Goal: Use online tool/utility: Utilize a website feature to perform a specific function

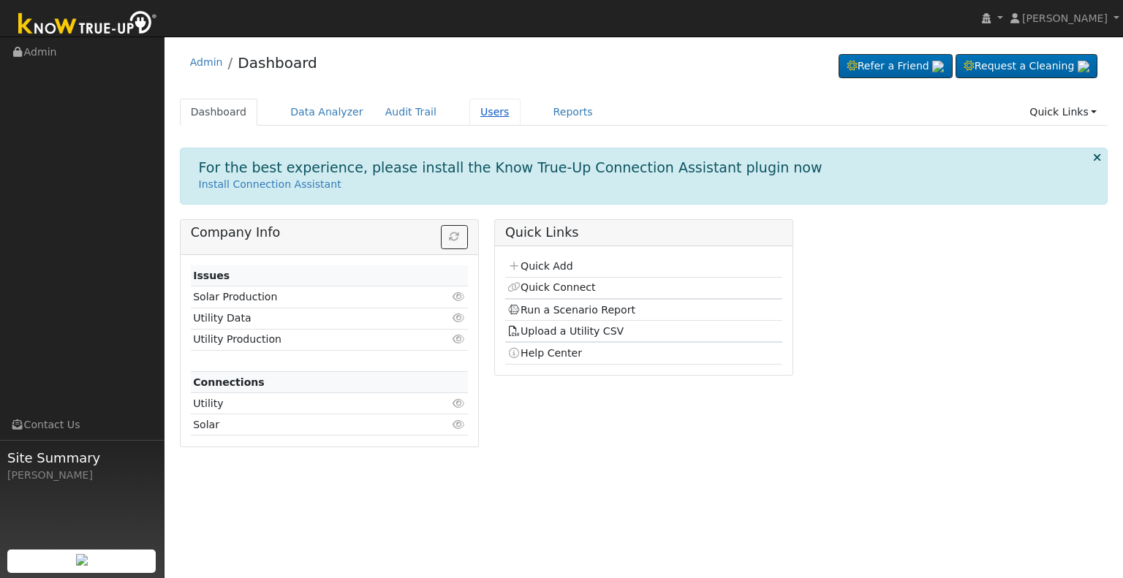
click at [472, 108] on link "Users" at bounding box center [495, 112] width 51 height 27
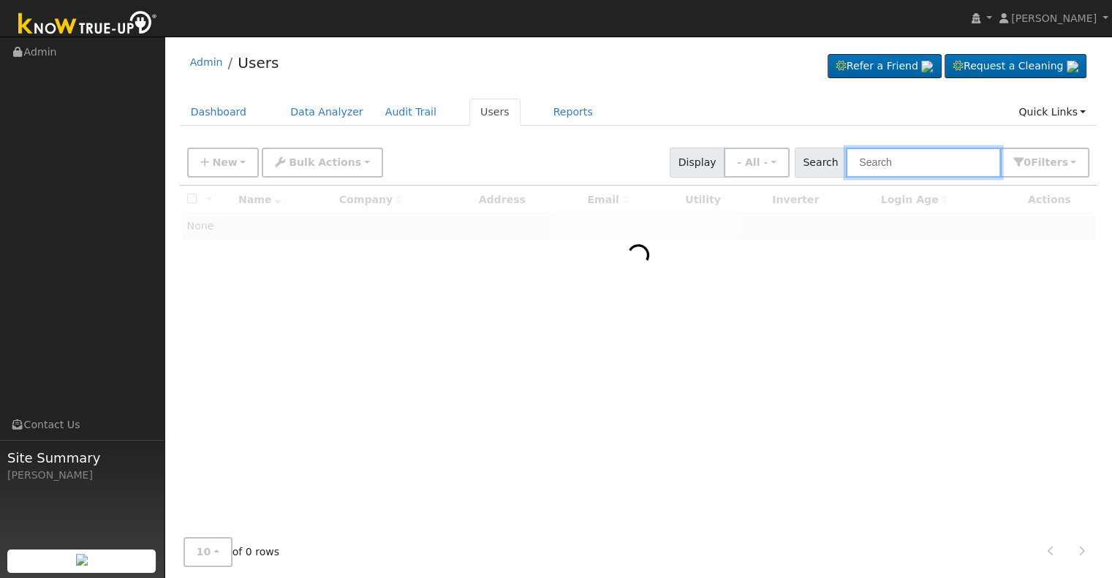
click at [883, 162] on input "text" at bounding box center [923, 163] width 155 height 30
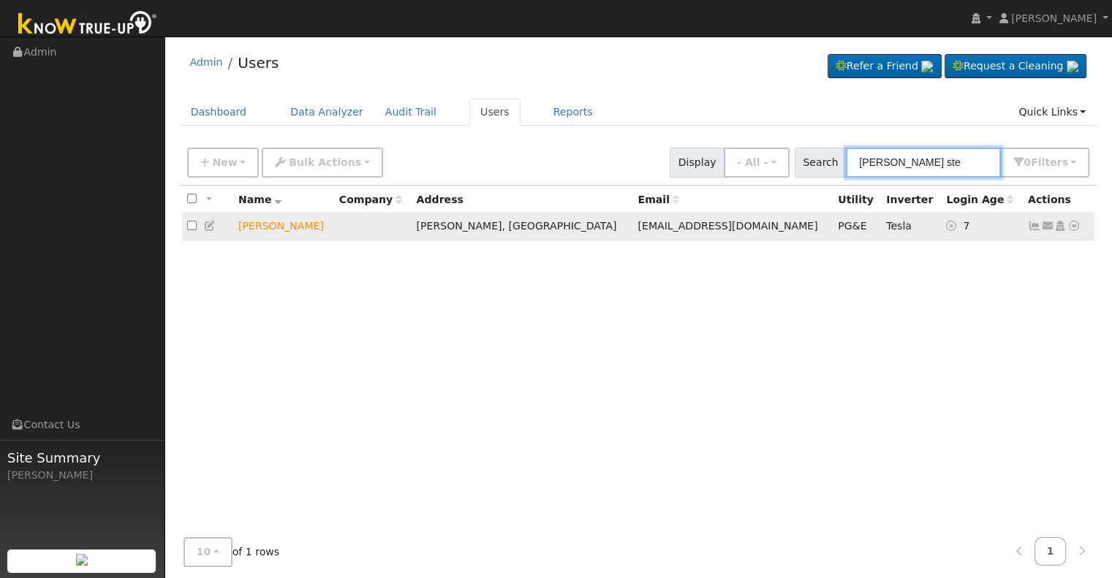
type input "renee ste"
click at [1077, 227] on icon at bounding box center [1074, 226] width 13 height 10
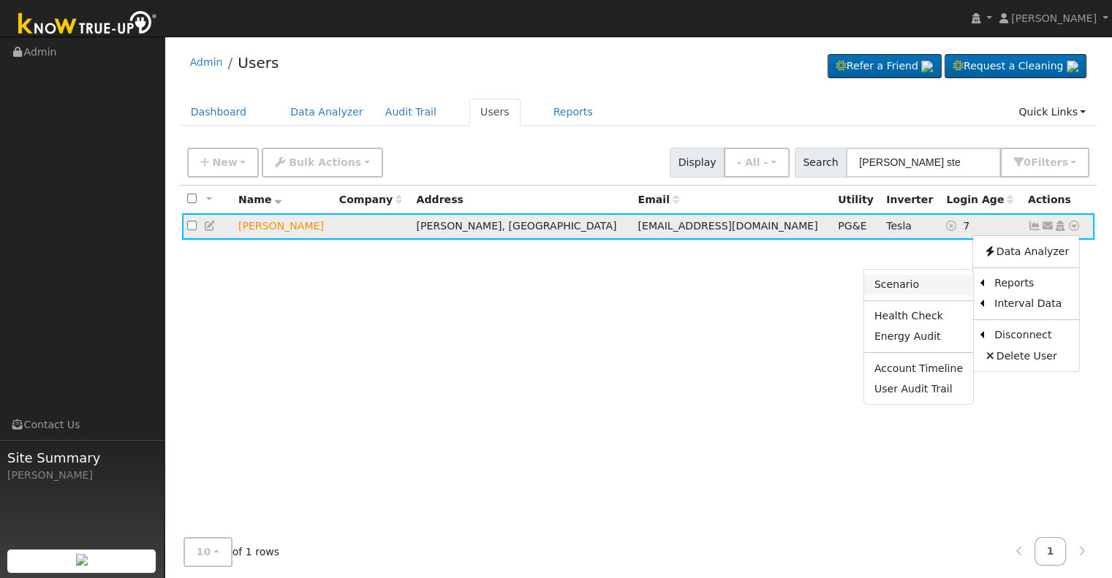
click at [945, 285] on link "Scenario" at bounding box center [918, 285] width 109 height 20
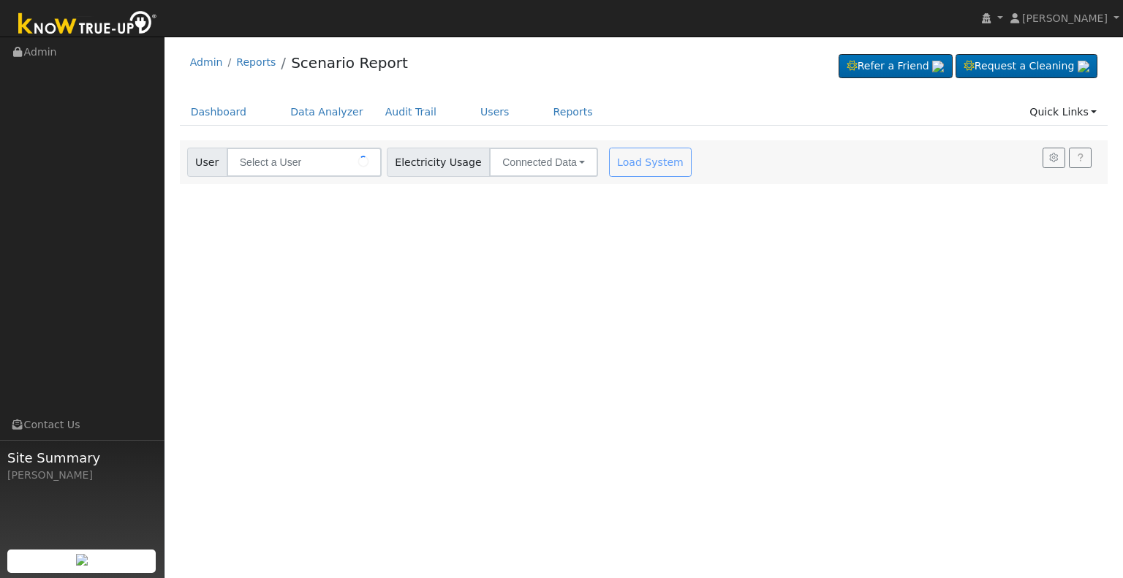
type input "[PERSON_NAME]"
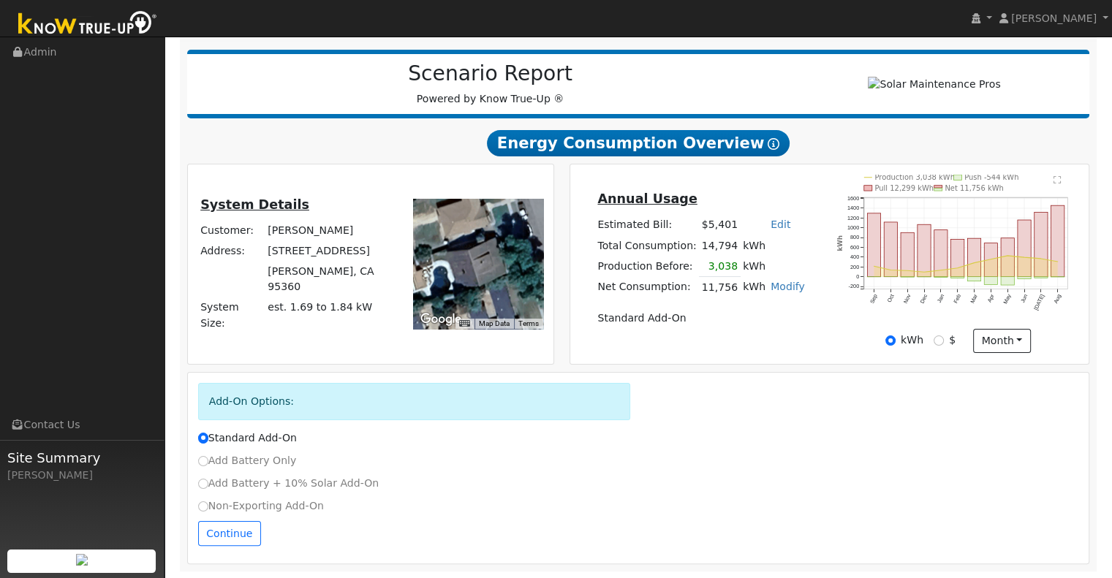
scroll to position [174, 0]
click at [199, 505] on input "Non-Exporting Add-On" at bounding box center [203, 506] width 10 height 10
radio input "true"
radio input "false"
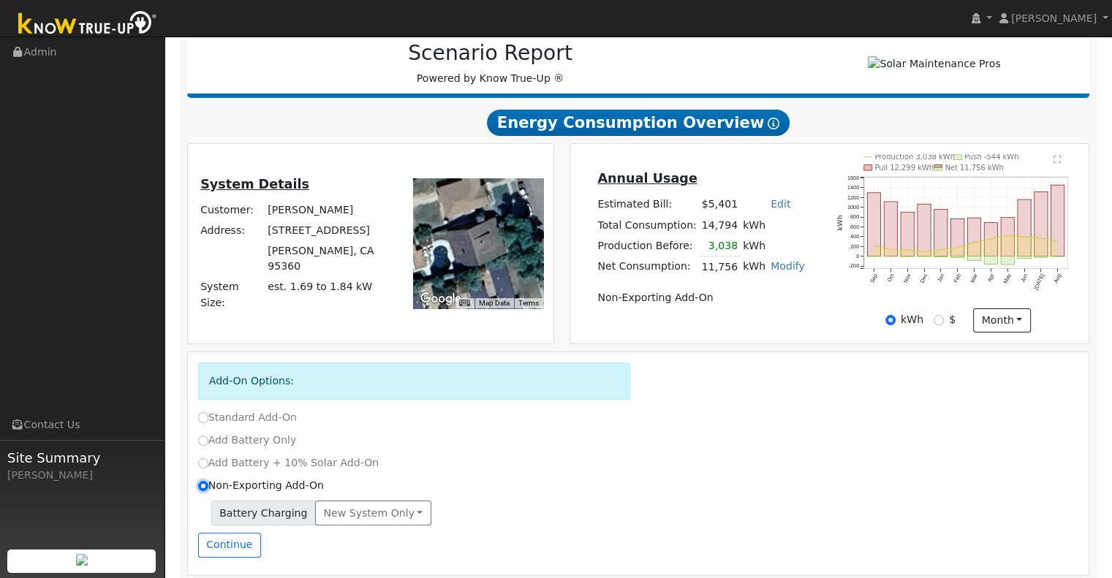
scroll to position [206, 0]
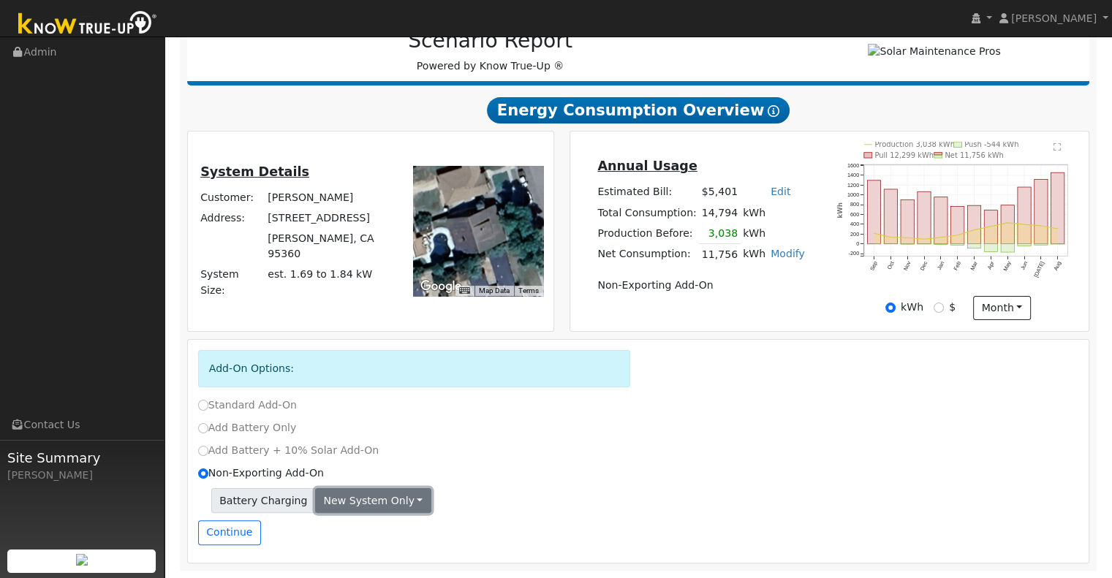
click at [395, 500] on button "New system only" at bounding box center [373, 501] width 116 height 25
click at [358, 531] on link "New system only" at bounding box center [370, 530] width 109 height 20
click at [225, 534] on button "Continue" at bounding box center [229, 533] width 63 height 25
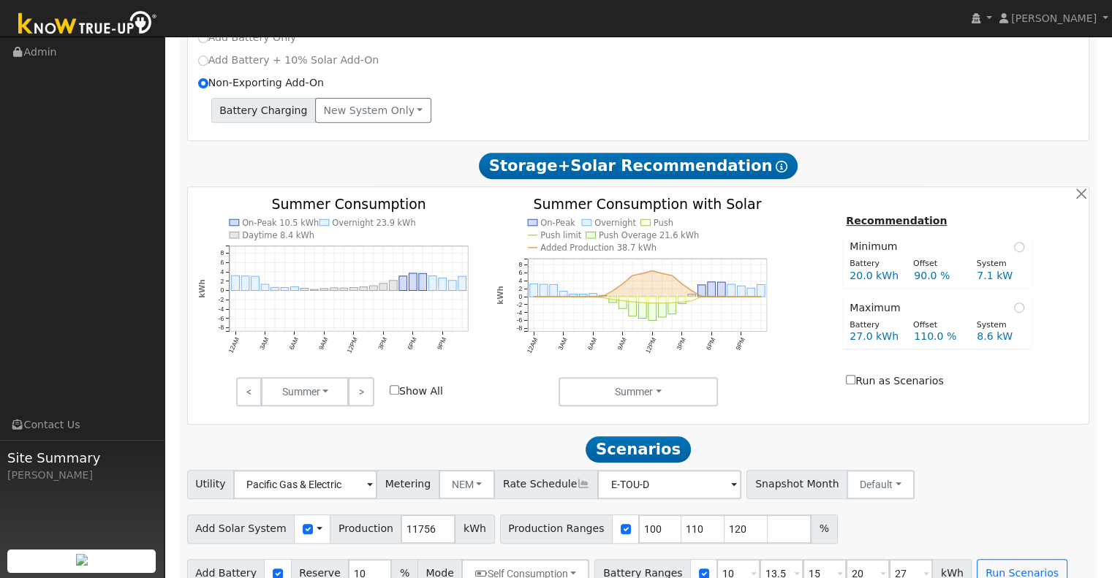
scroll to position [623, 0]
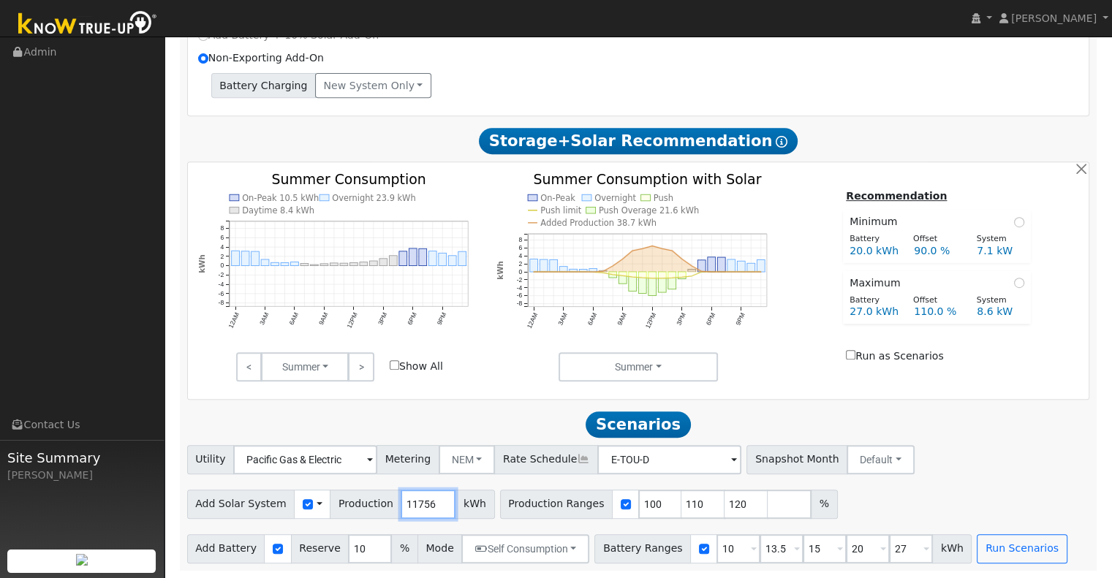
drag, startPoint x: 418, startPoint y: 506, endPoint x: 386, endPoint y: 506, distance: 32.2
click at [401, 506] on input "11756" at bounding box center [428, 504] width 55 height 29
type input "13123"
click at [717, 544] on input "10" at bounding box center [739, 549] width 44 height 29
type input "13.5"
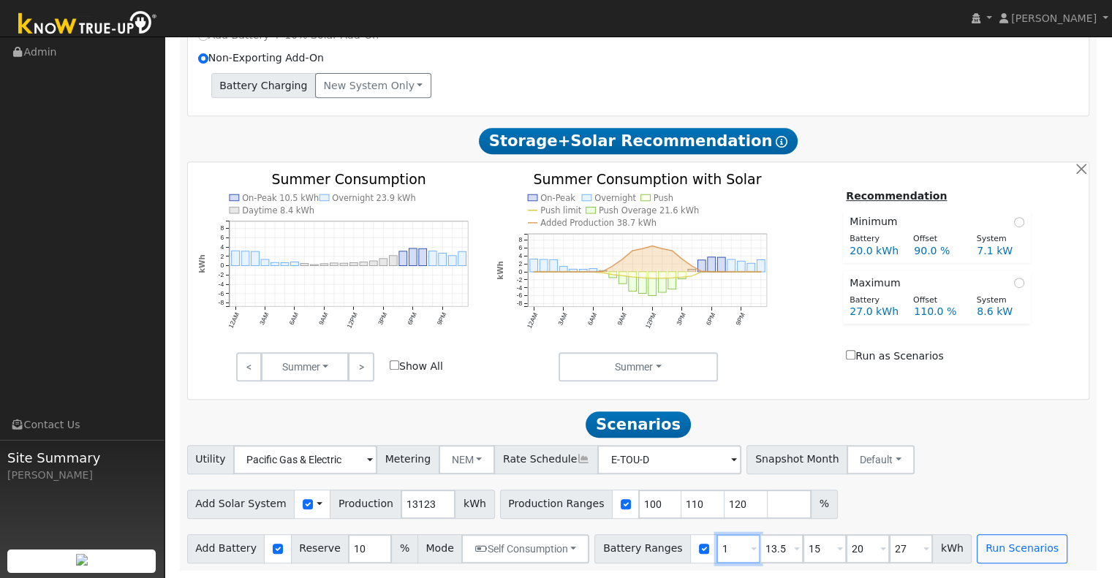
type input "15"
type input "20"
type input "27"
type input "15"
type input "20"
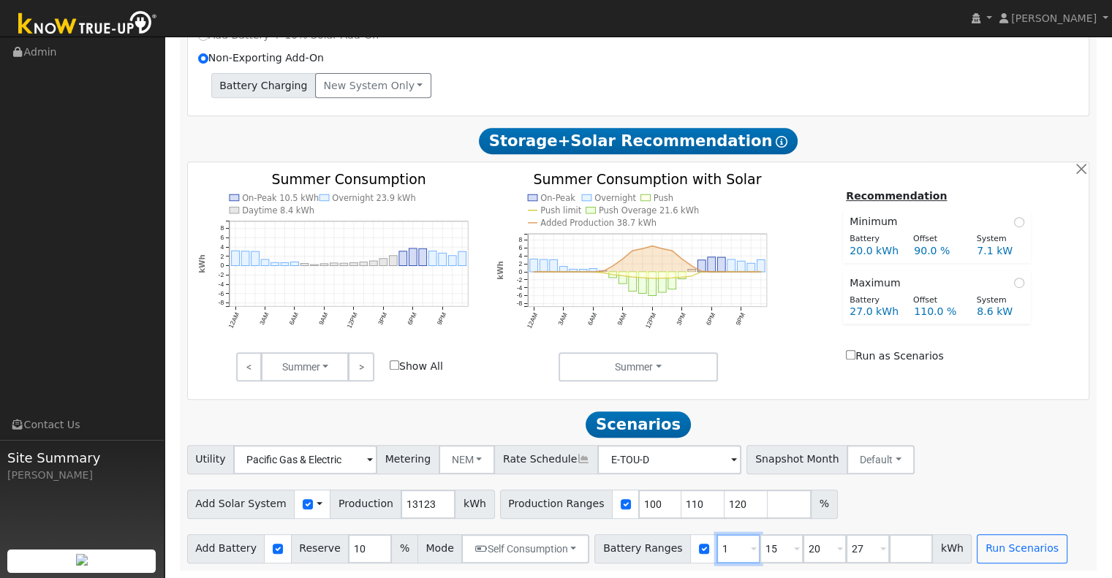
type input "27"
type input "20"
type input "27"
type input "20"
click at [760, 549] on input "27" at bounding box center [782, 549] width 44 height 29
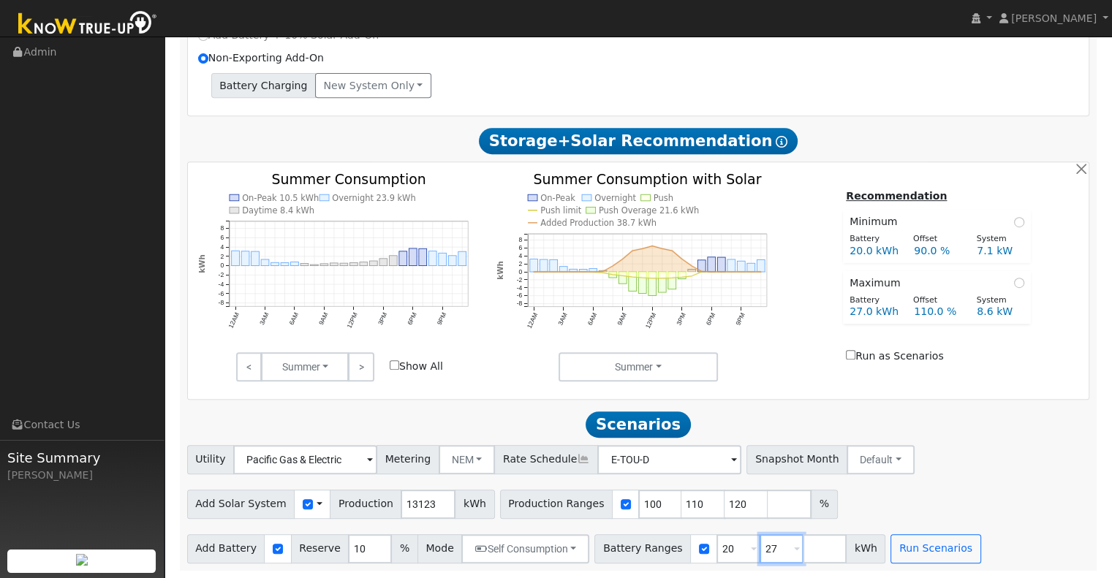
type input "2"
click at [682, 500] on input "110" at bounding box center [704, 504] width 44 height 29
type input "120"
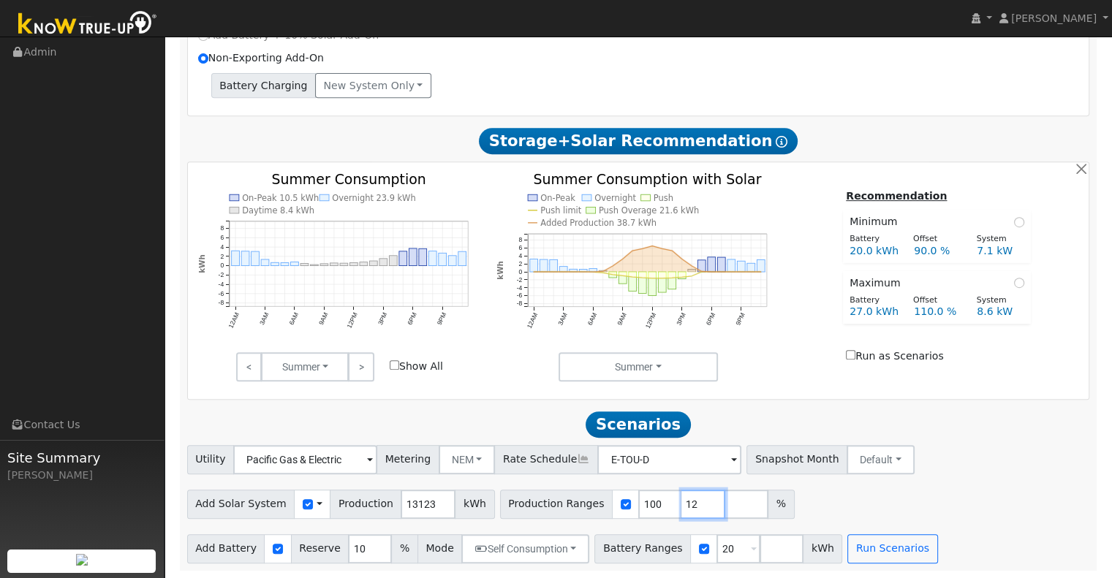
type input "1"
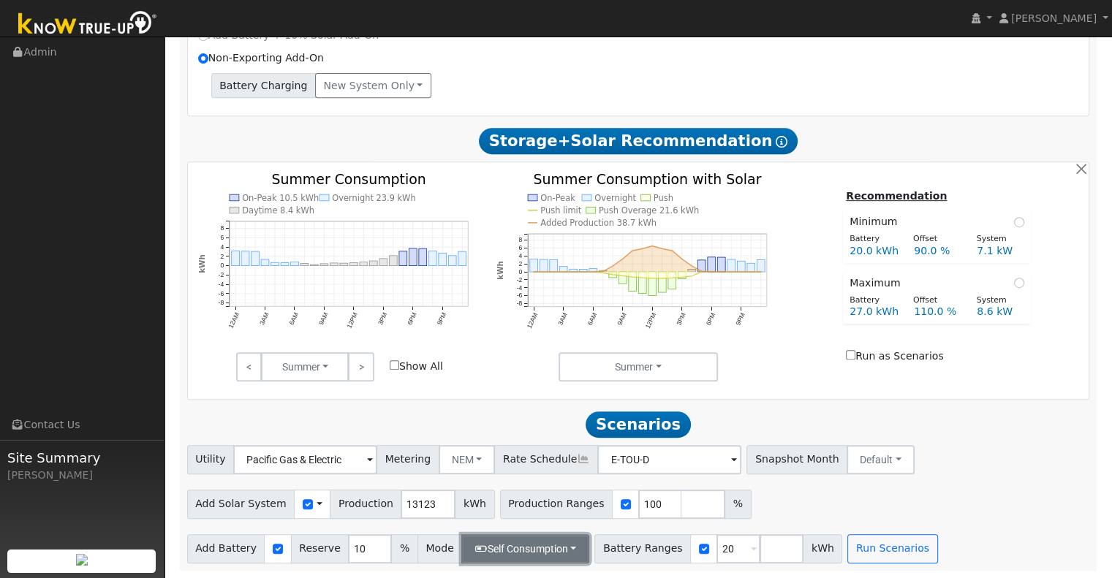
click at [562, 546] on button "Self Consumption" at bounding box center [525, 549] width 128 height 29
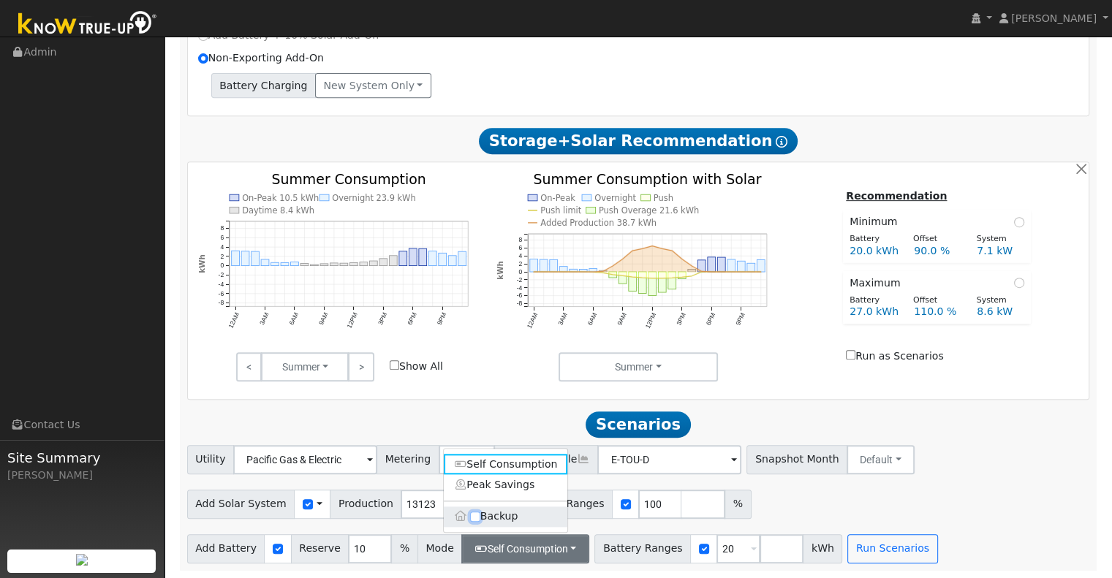
click at [472, 516] on input "Backup" at bounding box center [475, 517] width 10 height 10
checkbox input "true"
type input "20"
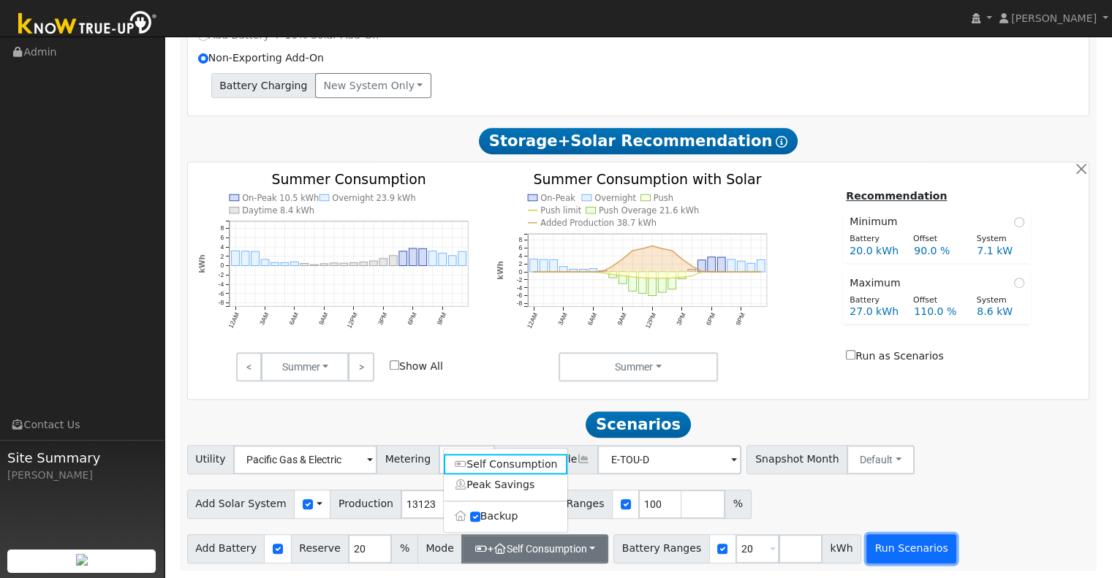
click at [901, 550] on button "Run Scenarios" at bounding box center [912, 549] width 90 height 29
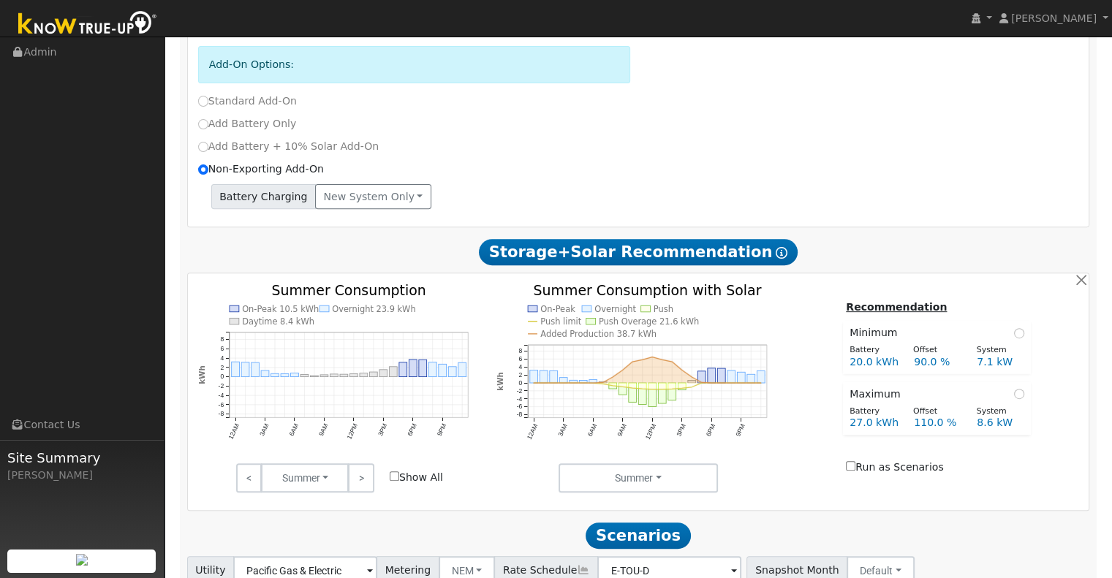
scroll to position [502, 0]
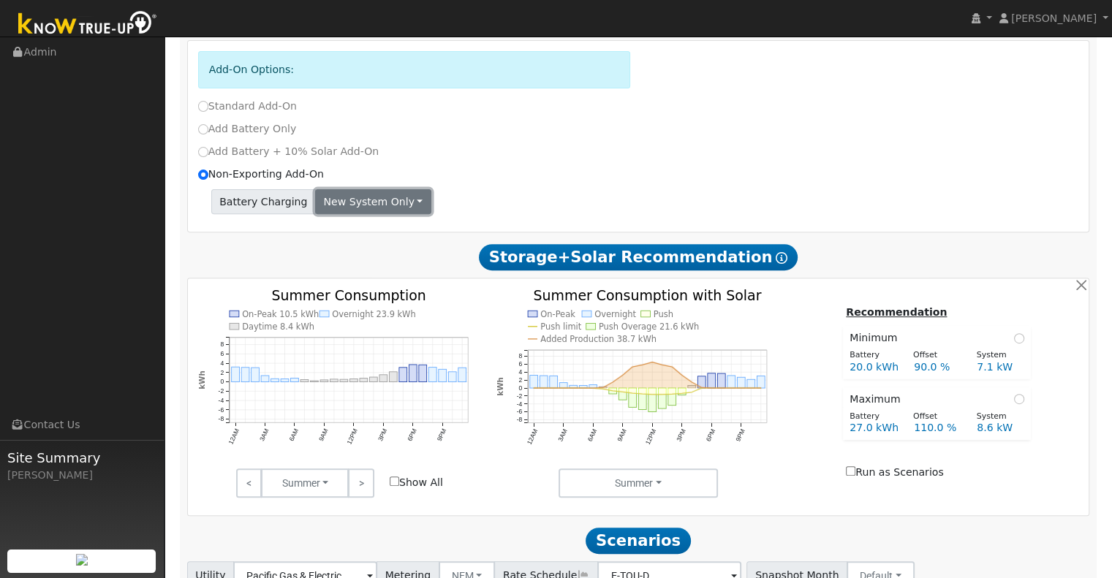
click at [396, 204] on button "New system only" at bounding box center [373, 201] width 116 height 25
click at [357, 253] on link "Both systems" at bounding box center [370, 252] width 109 height 20
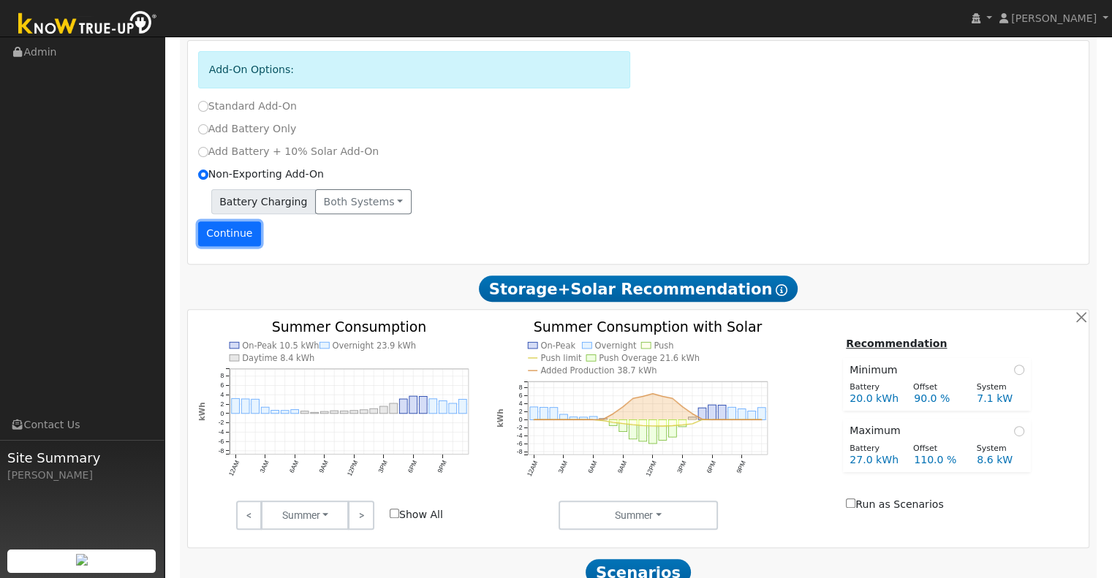
click at [212, 235] on button "Continue" at bounding box center [229, 234] width 63 height 25
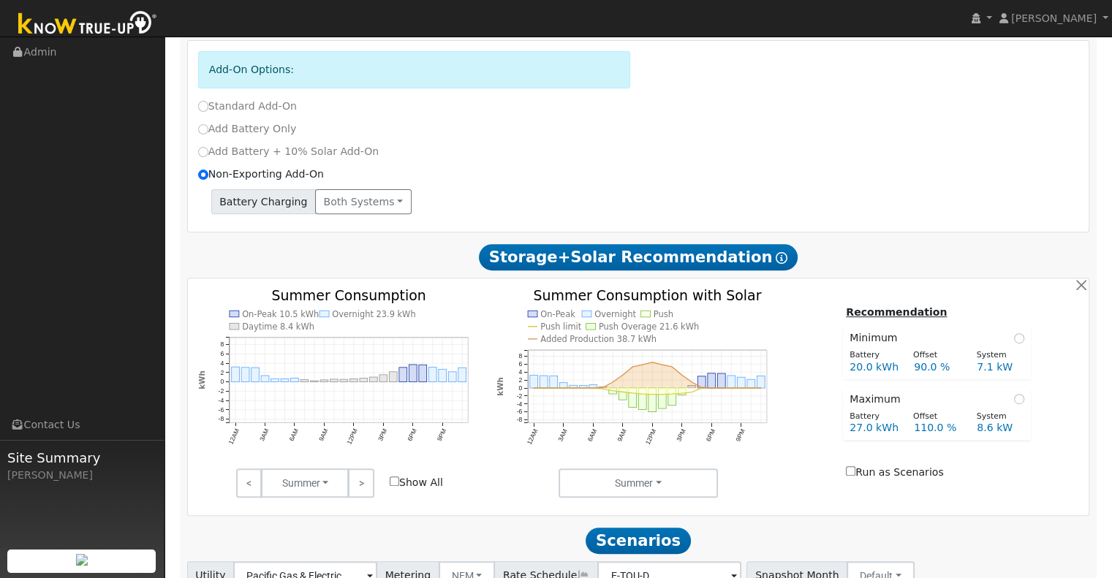
scroll to position [623, 0]
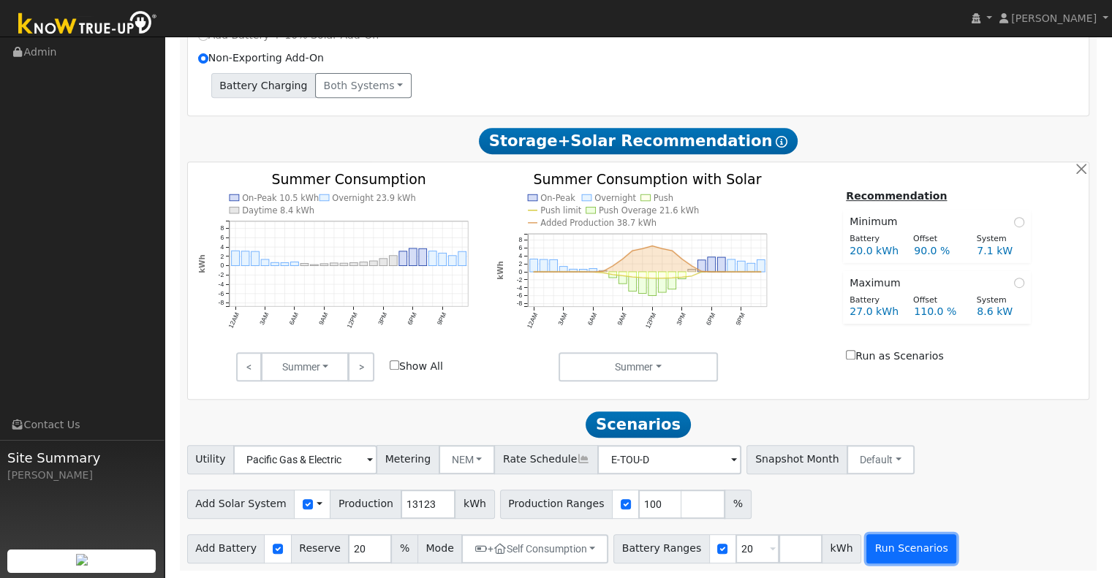
click at [889, 546] on button "Run Scenarios" at bounding box center [912, 549] width 90 height 29
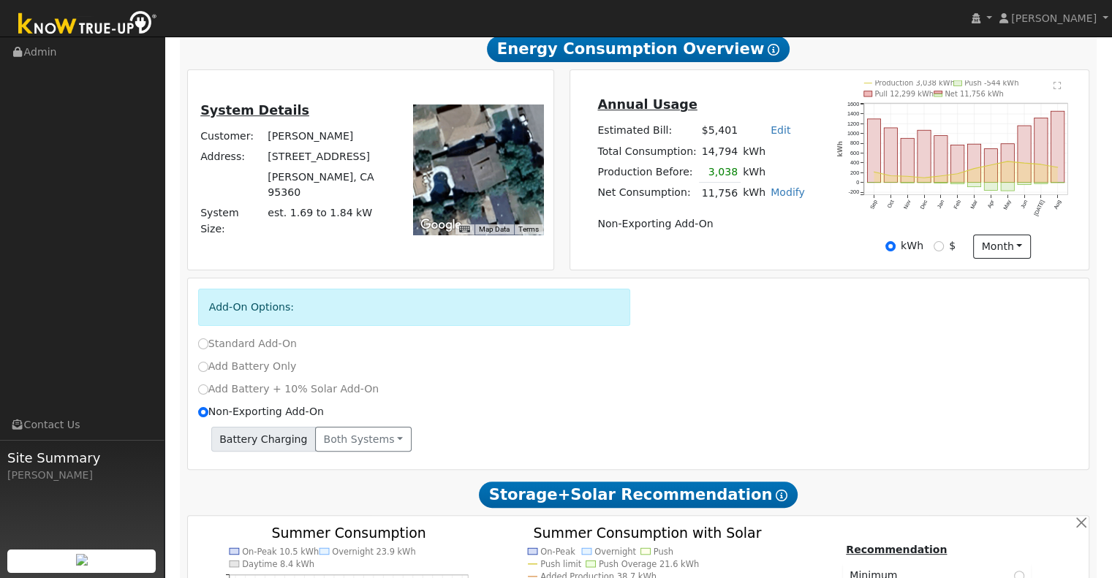
scroll to position [257, 0]
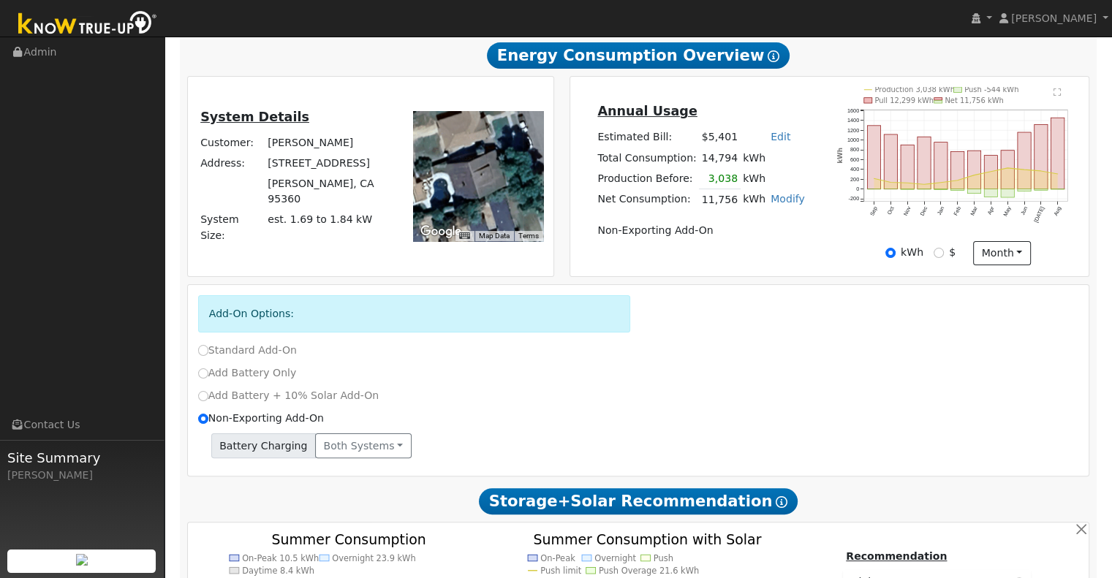
click at [550, 408] on div "Add Battery + 10% Solar Add-On" at bounding box center [638, 399] width 897 height 23
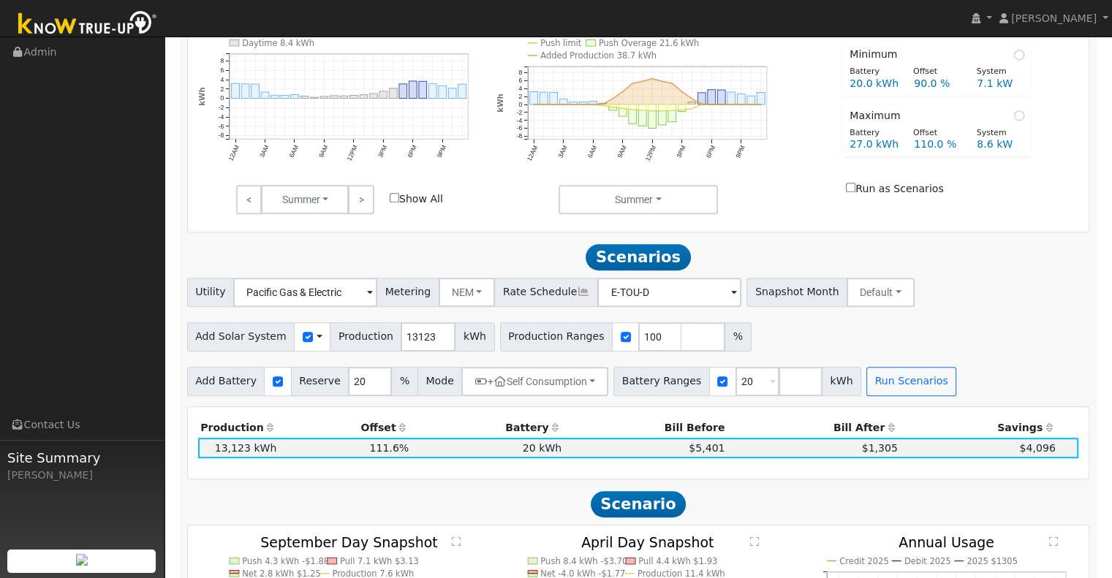
scroll to position [794, 0]
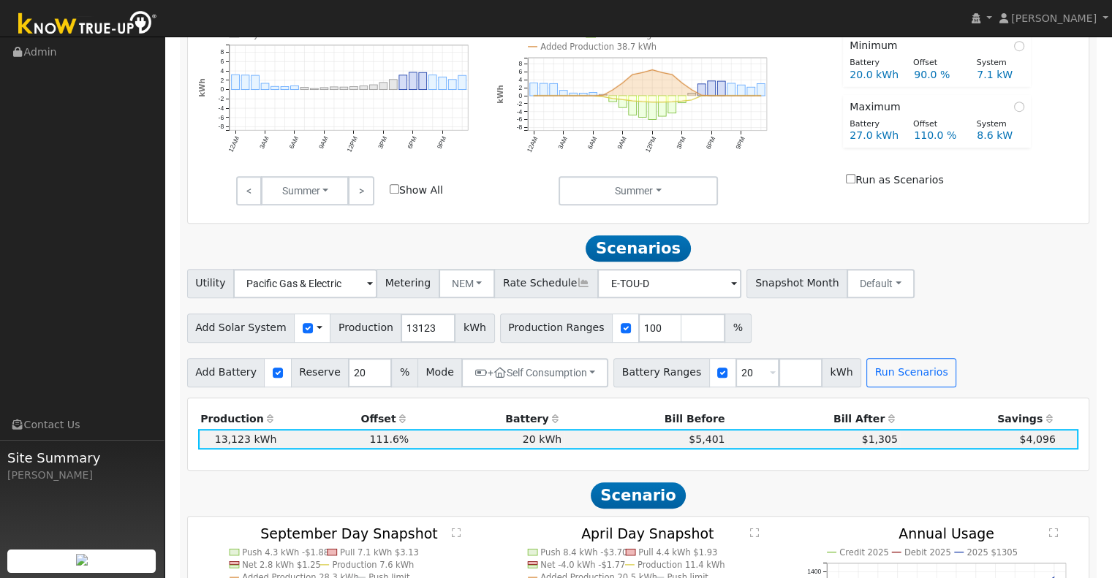
click at [373, 287] on span at bounding box center [370, 284] width 6 height 17
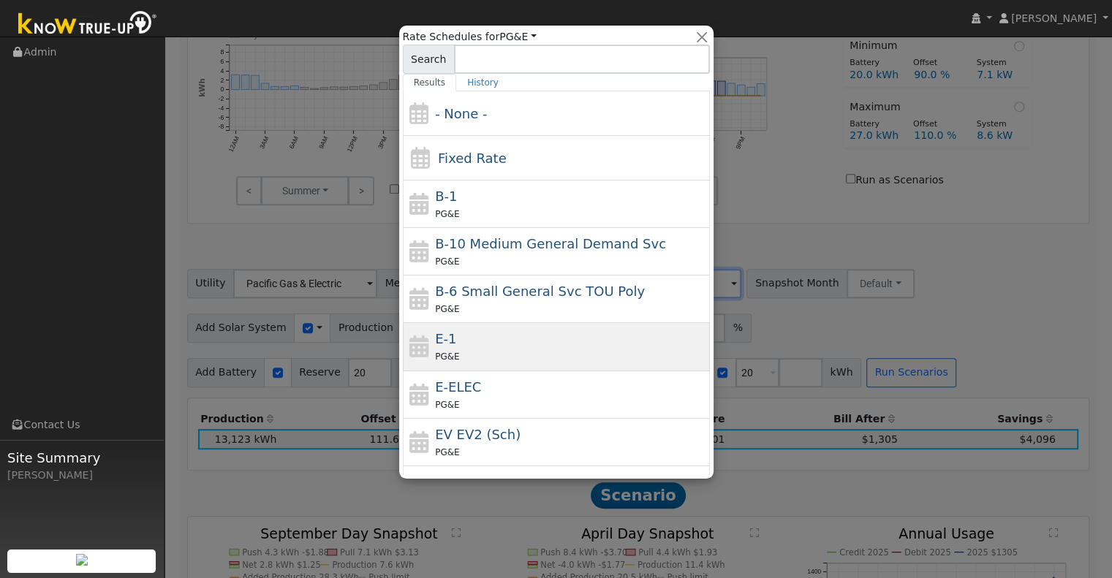
click at [502, 347] on div "E-1 PG&E" at bounding box center [570, 346] width 271 height 35
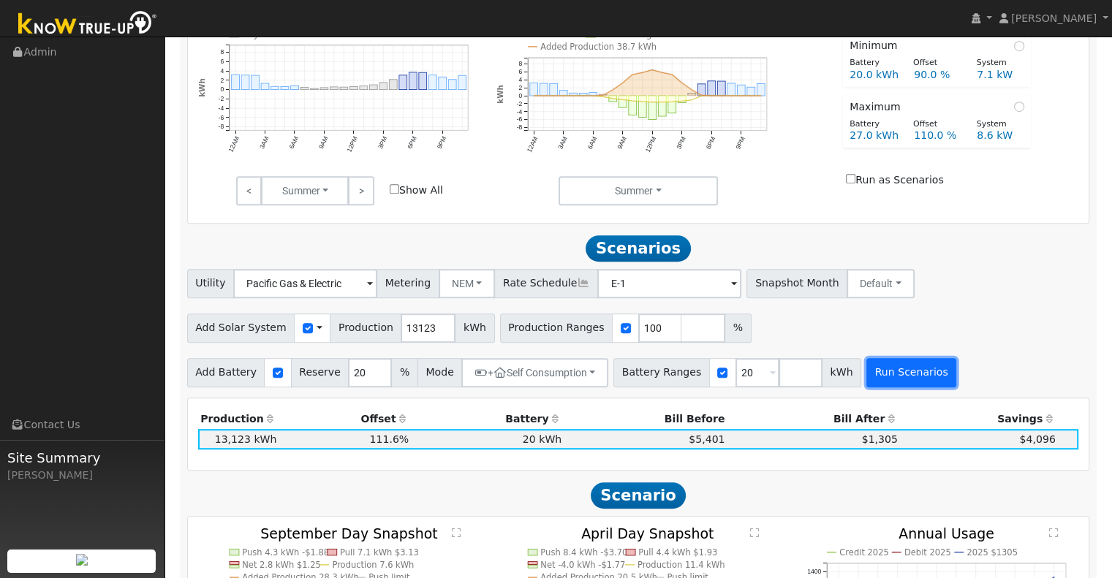
click at [872, 368] on button "Run Scenarios" at bounding box center [912, 372] width 90 height 29
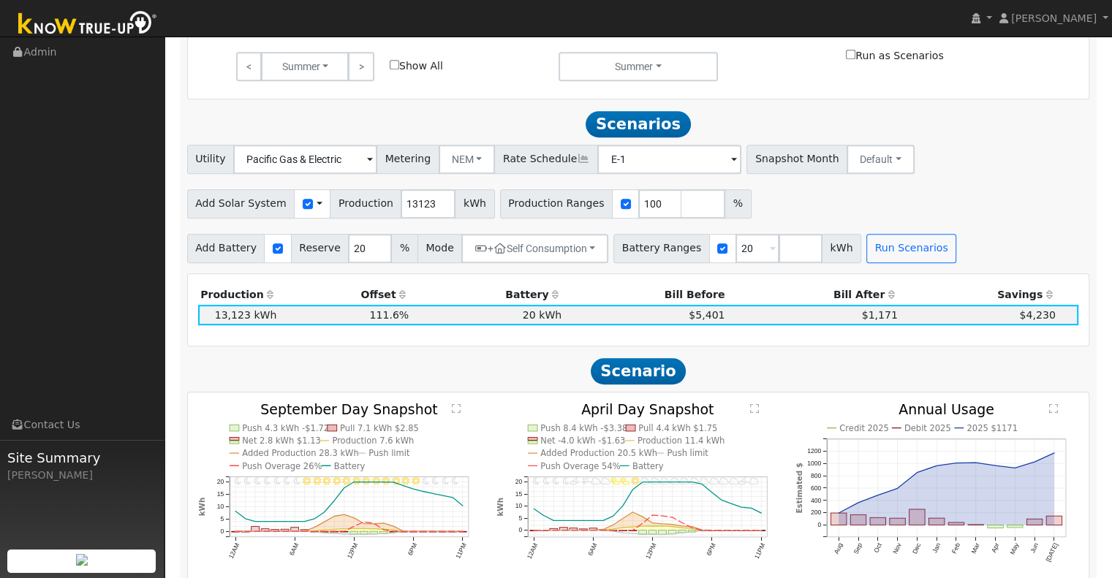
scroll to position [867, 0]
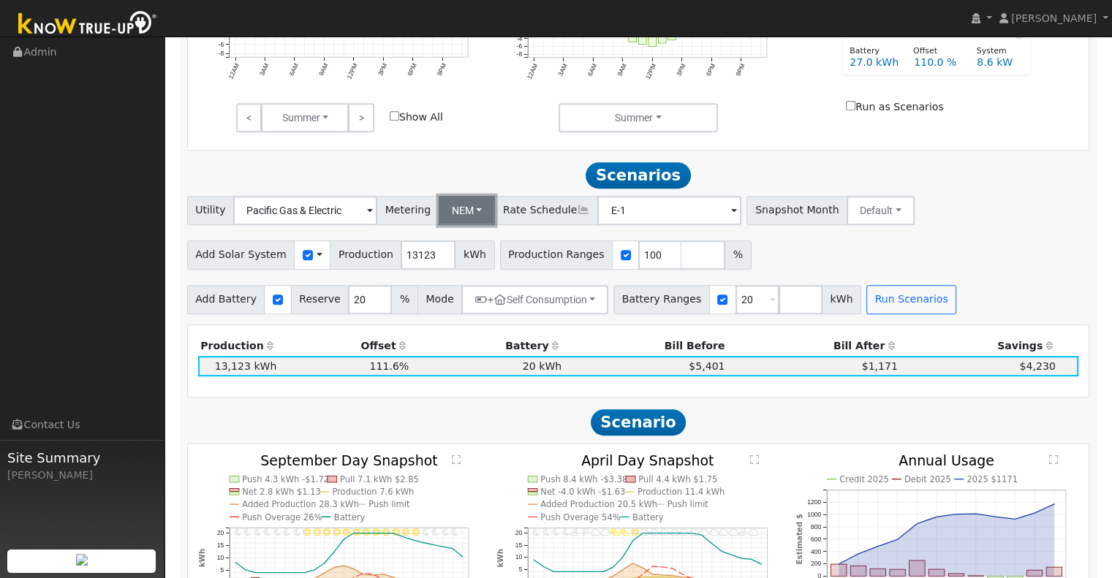
click at [467, 213] on button "NEM" at bounding box center [467, 210] width 57 height 29
click at [450, 263] on link "NBT" at bounding box center [478, 263] width 102 height 20
type input "E-ELEC"
click at [466, 213] on button "NBT" at bounding box center [466, 210] width 55 height 29
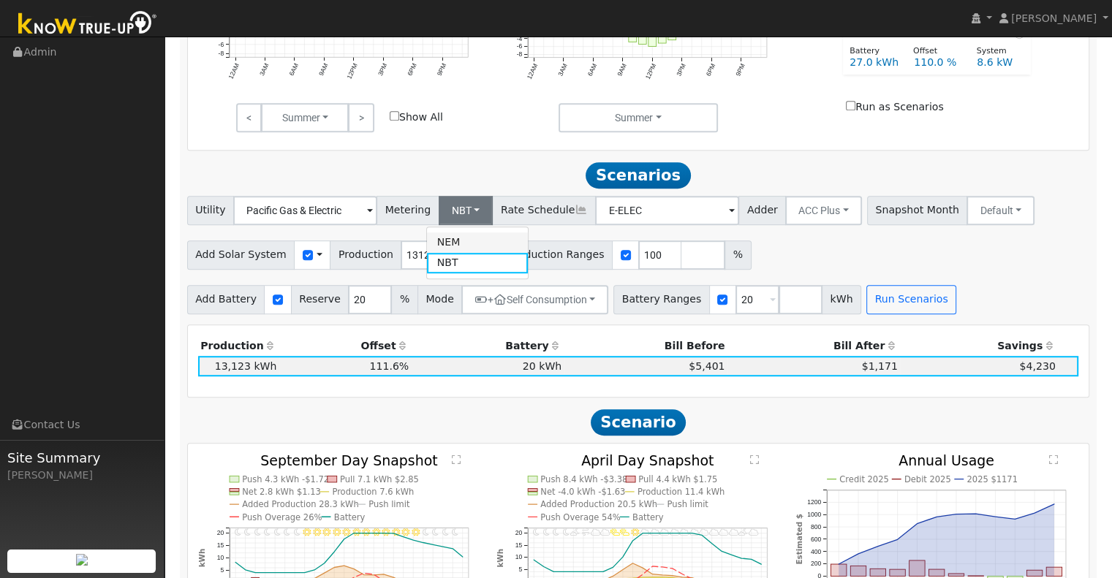
click at [455, 246] on link "NEM" at bounding box center [478, 243] width 102 height 20
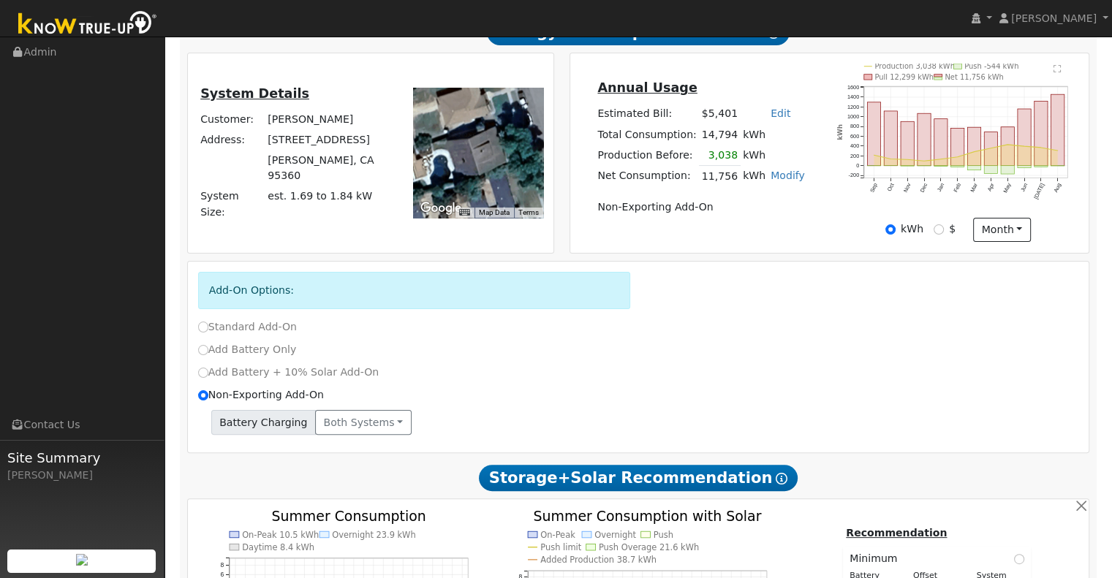
scroll to position [282, 0]
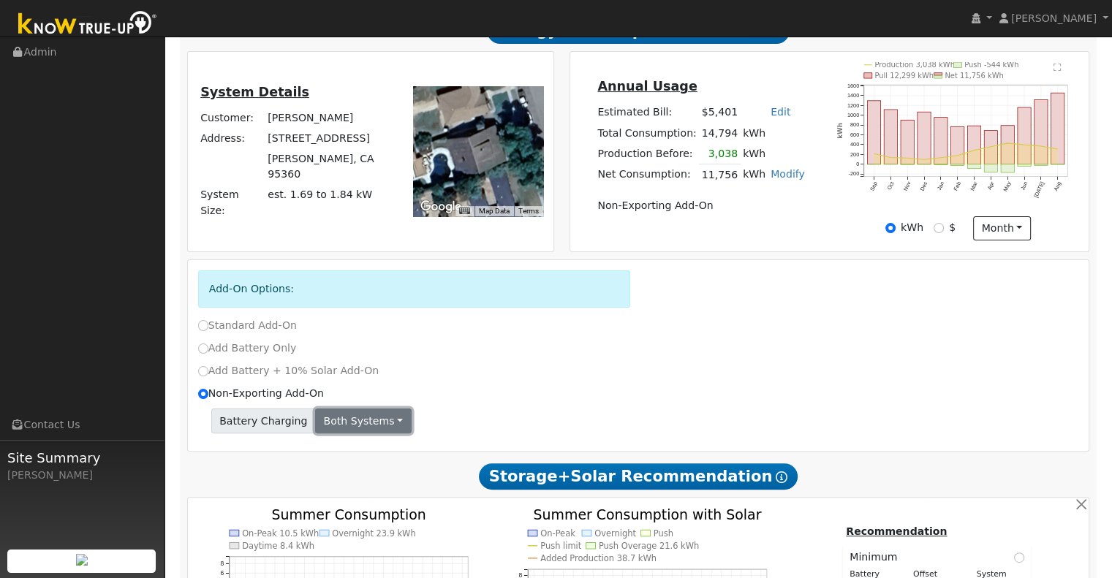
click at [381, 423] on button "Both systems" at bounding box center [363, 421] width 97 height 25
click at [350, 453] on link "New system only" at bounding box center [370, 450] width 109 height 20
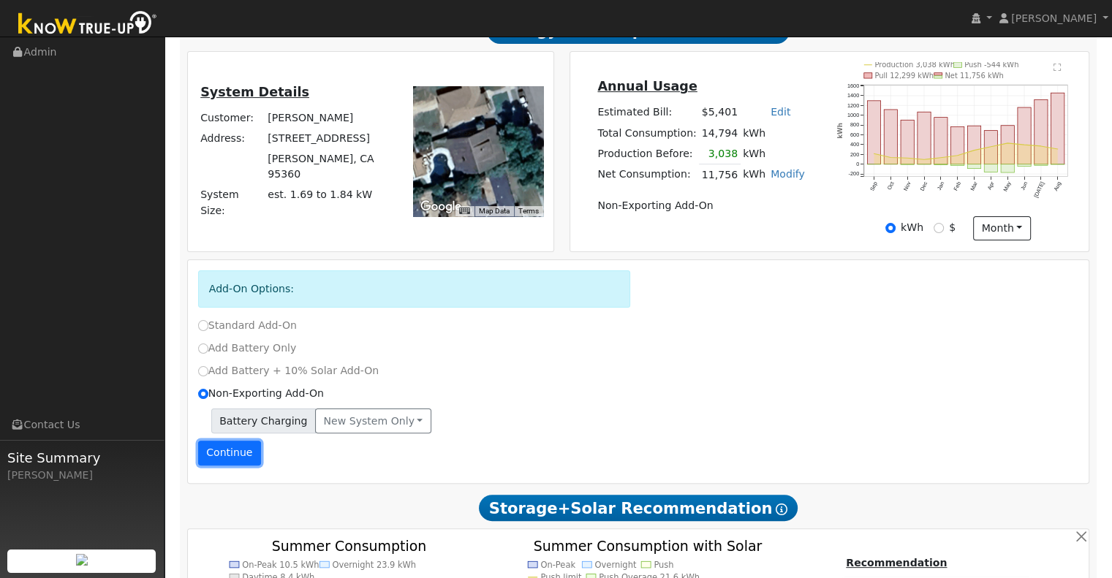
click at [234, 446] on button "Continue" at bounding box center [229, 453] width 63 height 25
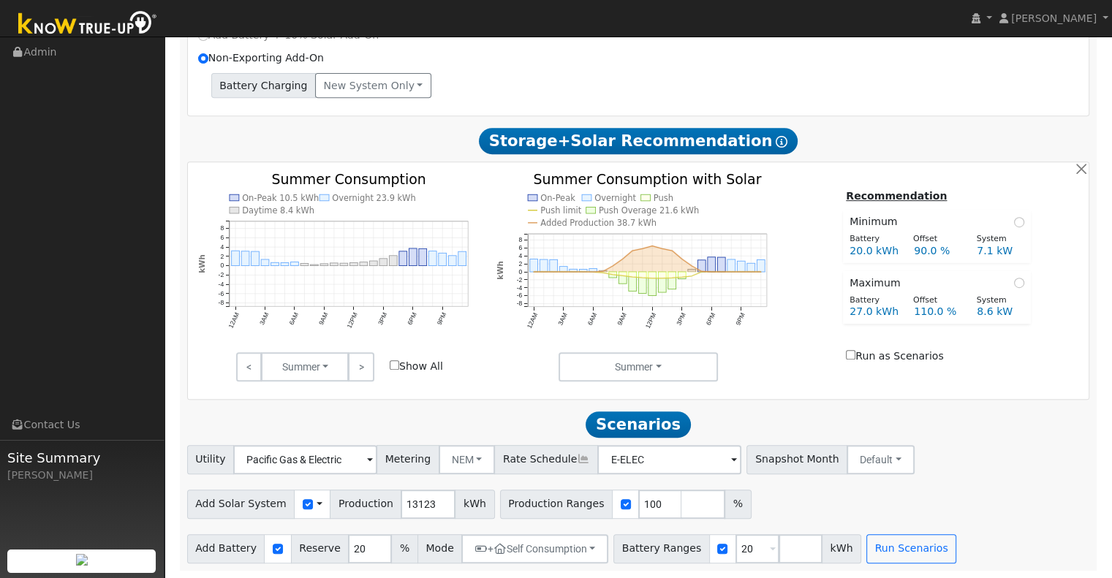
scroll to position [623, 0]
click at [867, 541] on button "Run Scenarios" at bounding box center [912, 549] width 90 height 29
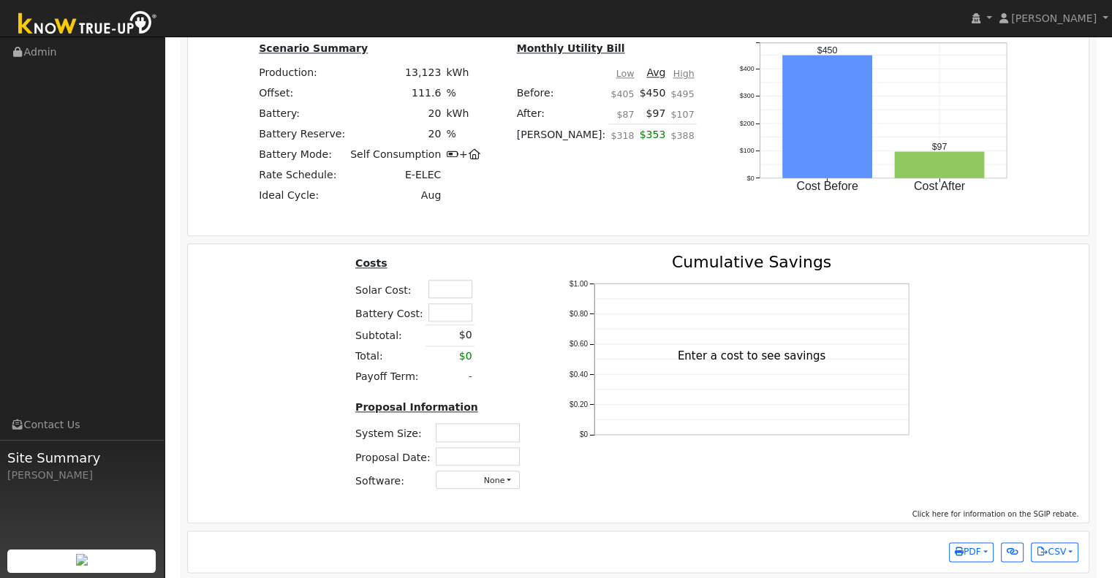
scroll to position [1571, 0]
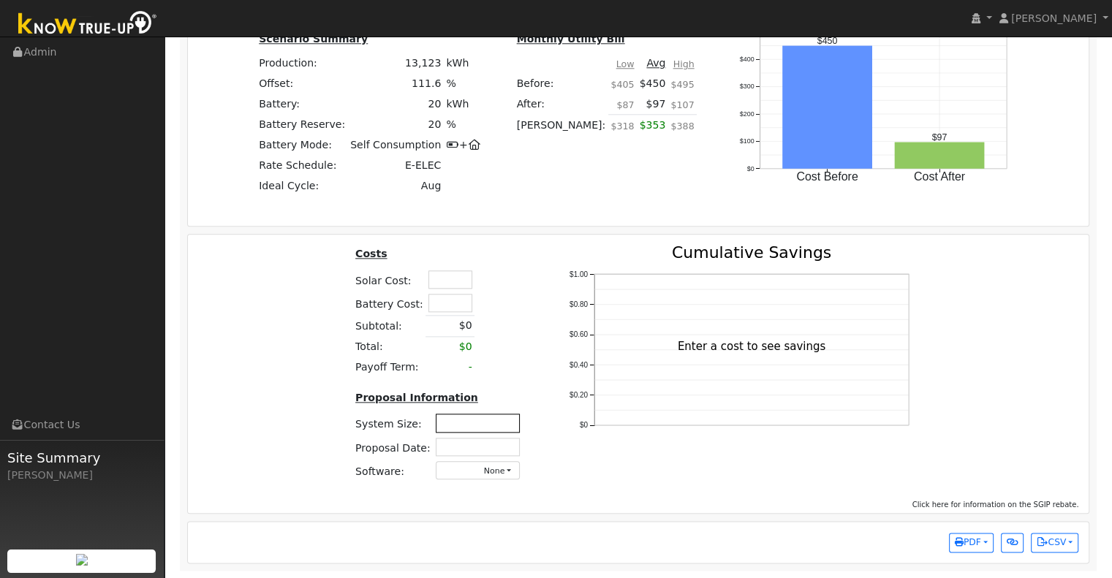
click at [464, 422] on input "text" at bounding box center [478, 423] width 84 height 18
type input "9.89"
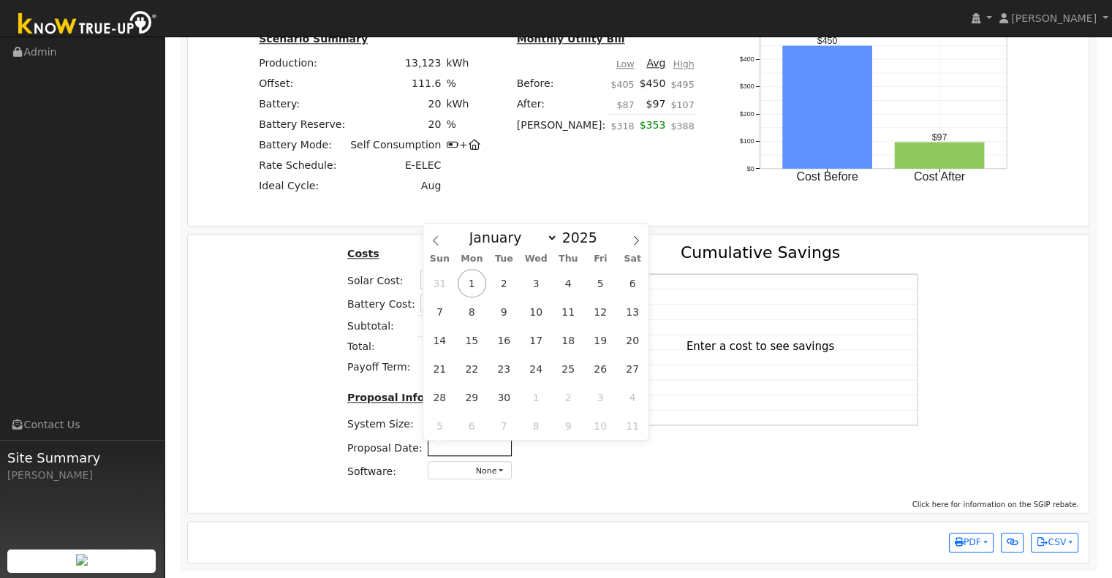
click at [494, 447] on input "text" at bounding box center [470, 447] width 84 height 18
click at [475, 285] on span "1" at bounding box center [472, 283] width 29 height 29
type input "09/01/2025"
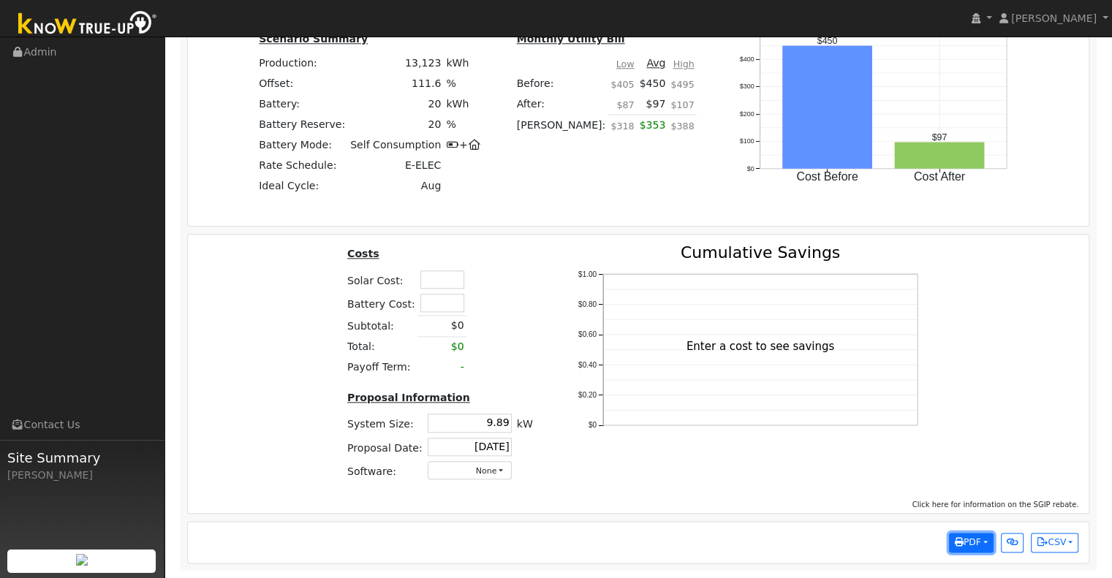
click at [986, 540] on button "PDF" at bounding box center [971, 543] width 45 height 20
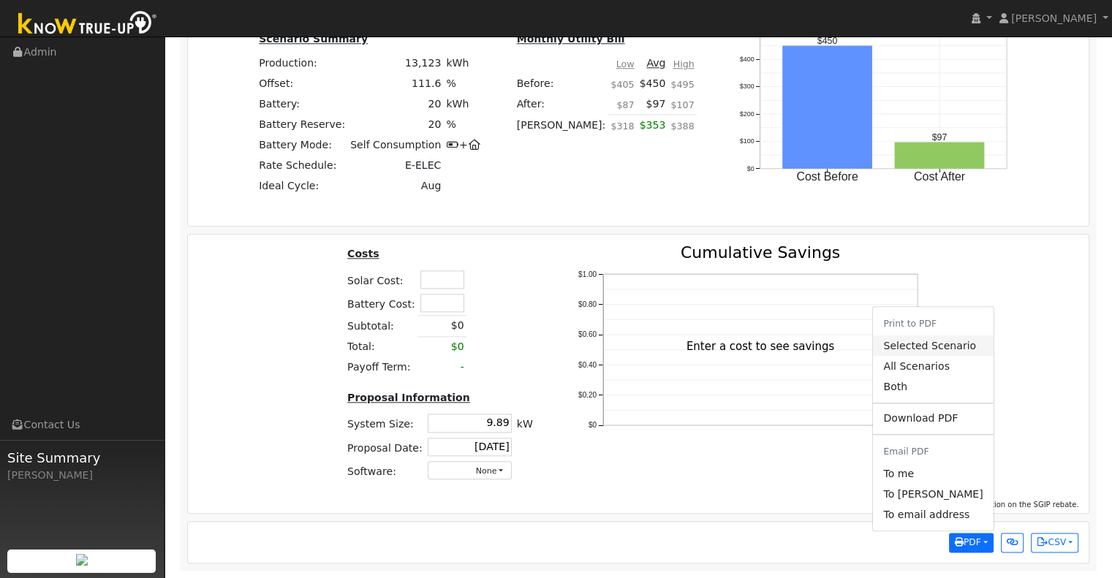
click at [953, 342] on link "Selected Scenario" at bounding box center [933, 346] width 120 height 20
